Goal: Transaction & Acquisition: Purchase product/service

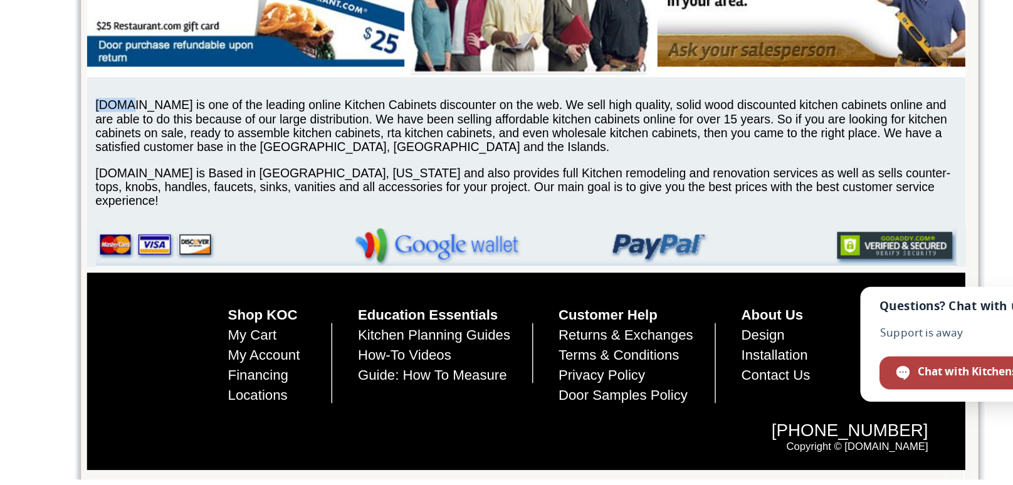
scroll to position [3128, 0]
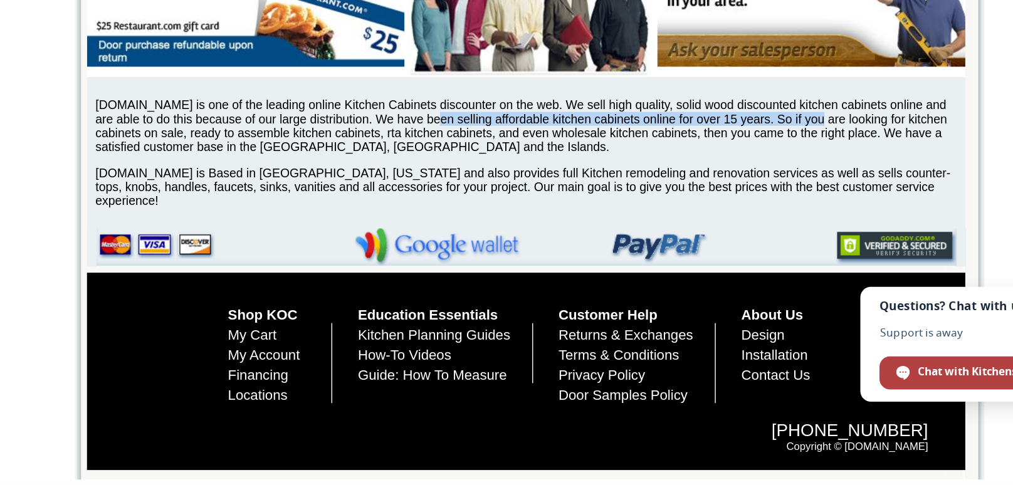
drag, startPoint x: 555, startPoint y: 302, endPoint x: 262, endPoint y: 317, distance: 293.2
click at [262, 246] on p "[DOMAIN_NAME] is one of the leading online Kitchen Cabinets discounter on the w…" at bounding box center [507, 226] width 627 height 40
copy p "We have been selling affordable kitchen cabinets online for over 15 years."
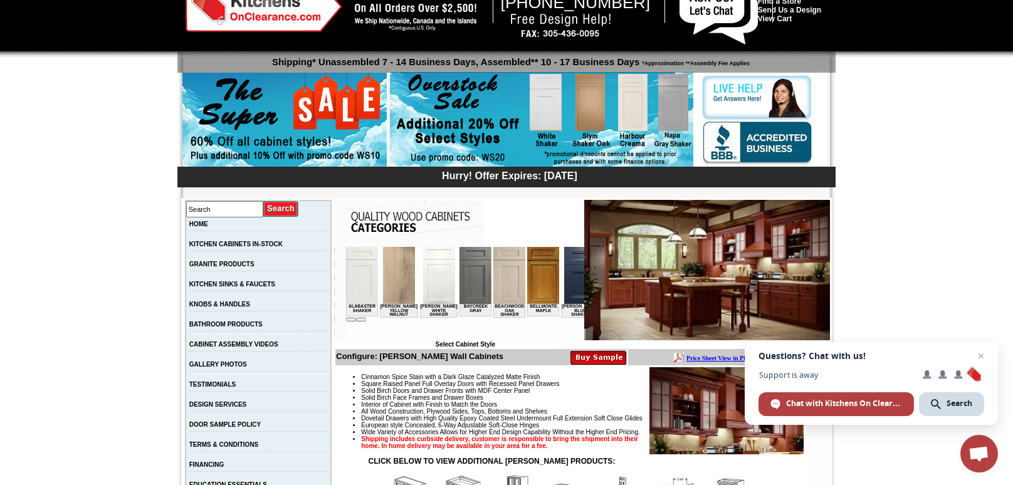
scroll to position [44, 0]
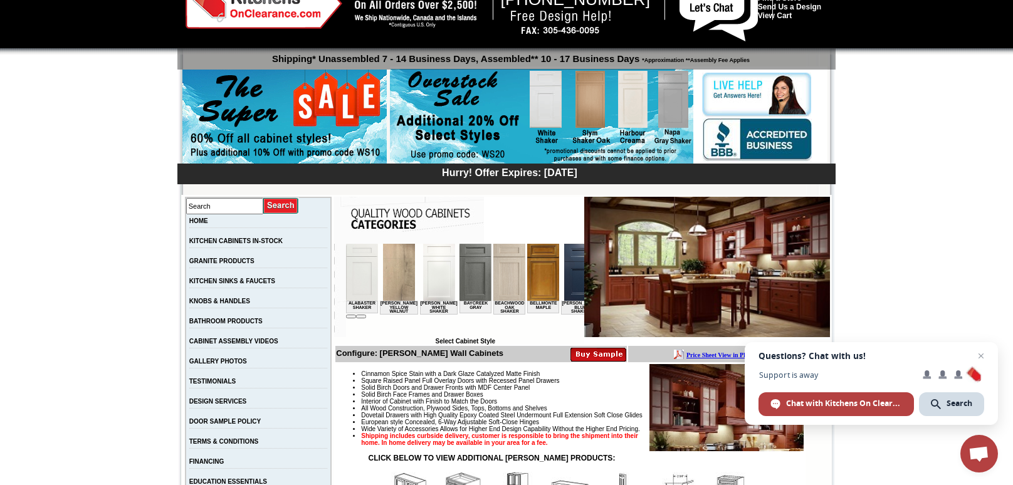
drag, startPoint x: 512, startPoint y: 358, endPoint x: 392, endPoint y: 354, distance: 120.5
click at [392, 354] on td "Configure: [PERSON_NAME] Wall Cabinets" at bounding box center [481, 354] width 292 height 16
click at [392, 354] on b "Configure: [PERSON_NAME] Wall Cabinets" at bounding box center [419, 353] width 167 height 9
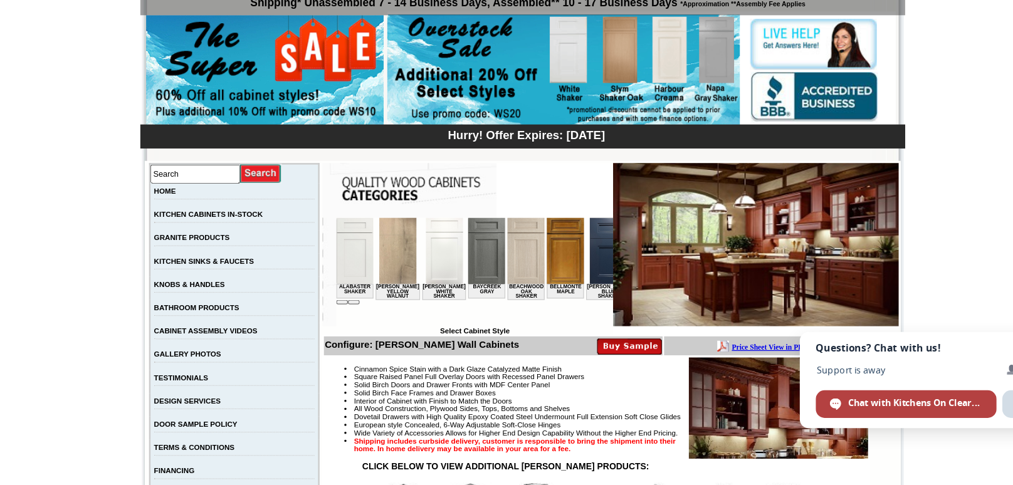
click at [371, 393] on span "Solid Birch Face Frames and Drawer Boxes" at bounding box center [422, 394] width 122 height 7
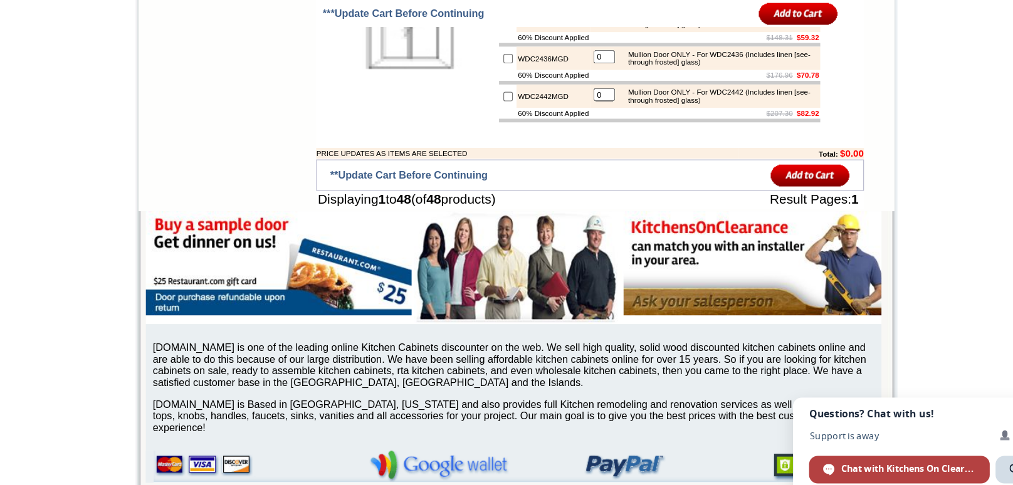
scroll to position [3031, 0]
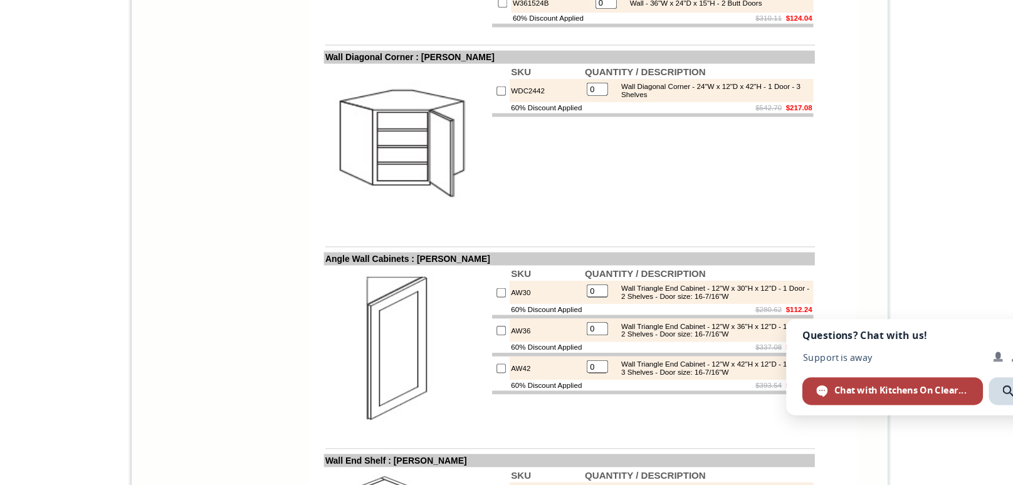
scroll to position [2301, 0]
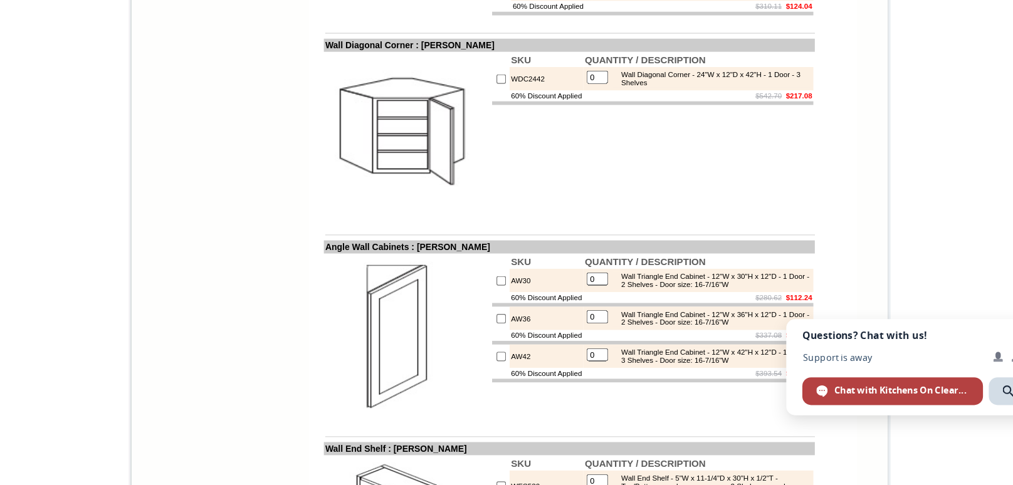
drag, startPoint x: 327, startPoint y: 342, endPoint x: 492, endPoint y: 340, distance: 164.9
click at [492, 286] on td "Angle Wall Cabinets : [PERSON_NAME]" at bounding box center [558, 280] width 423 height 11
drag, startPoint x: 492, startPoint y: 340, endPoint x: 376, endPoint y: 347, distance: 116.8
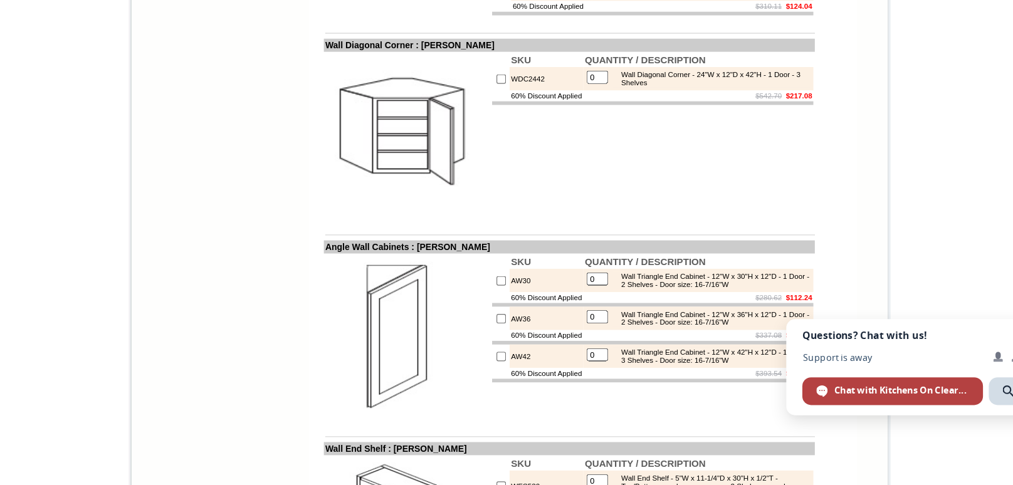
click at [347, 286] on td "Angle Wall Cabinets : [PERSON_NAME]" at bounding box center [558, 280] width 423 height 11
copy tbody "Angle Wall Cabinets : [PERSON_NAME]"
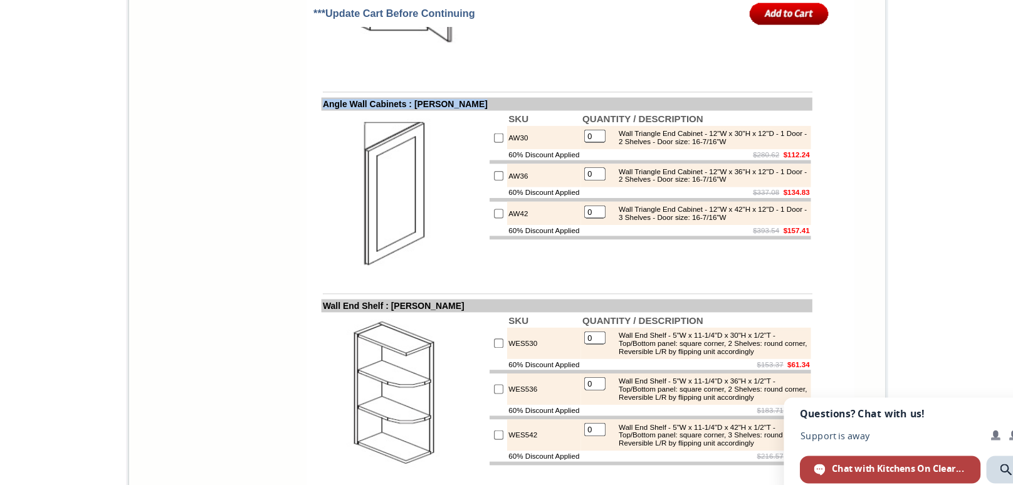
scroll to position [2479, 0]
